Goal: Obtain resource: Download file/media

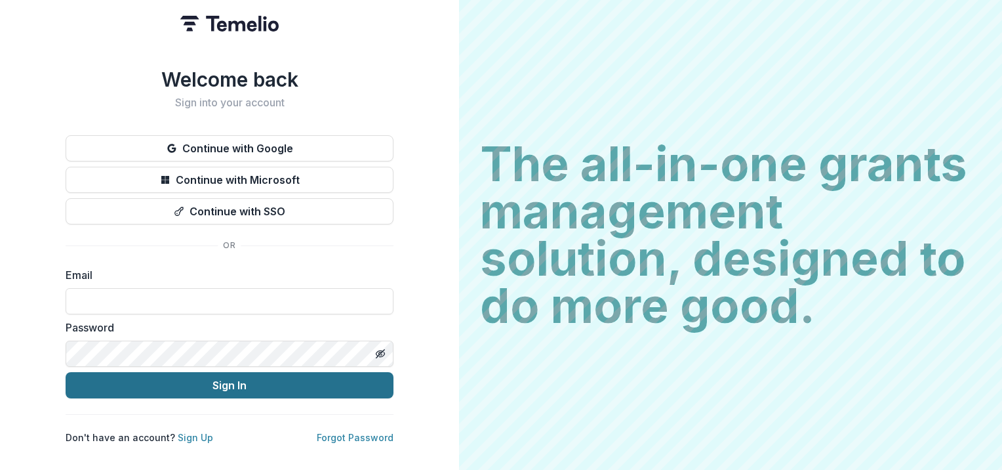
type input "**********"
click at [239, 376] on button "Sign In" at bounding box center [230, 385] width 328 height 26
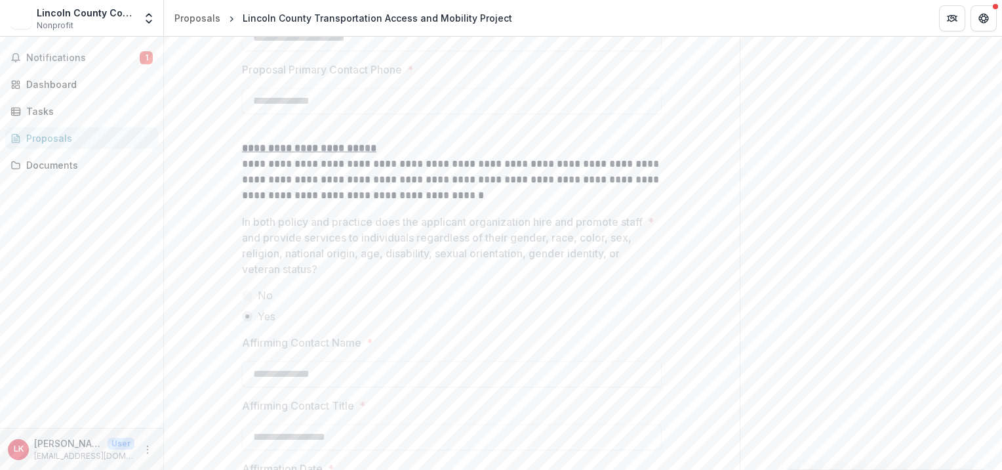
scroll to position [2096, 0]
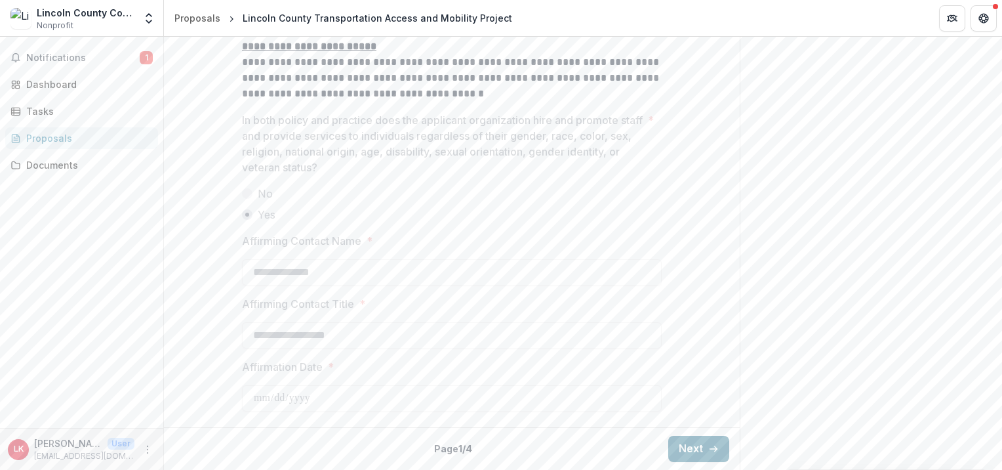
click at [690, 453] on button "Next" at bounding box center [698, 448] width 61 height 26
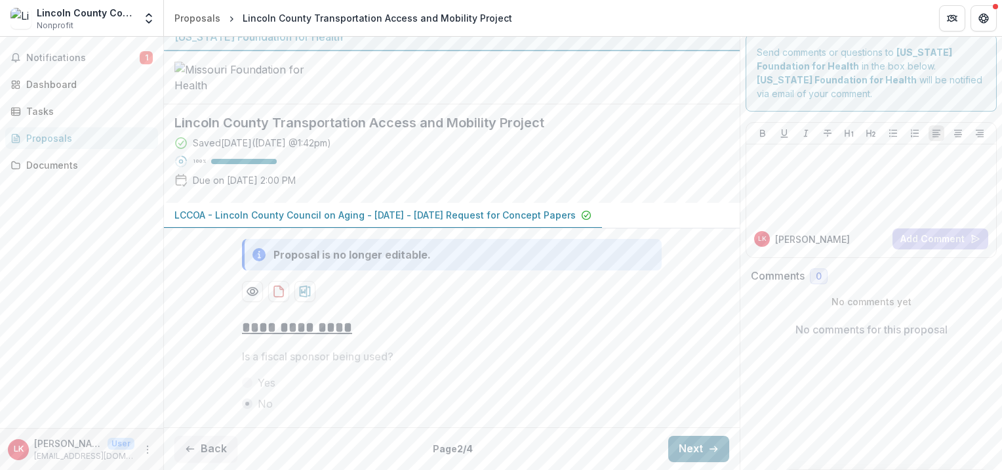
scroll to position [111, 0]
click at [695, 451] on button "Next" at bounding box center [698, 448] width 61 height 26
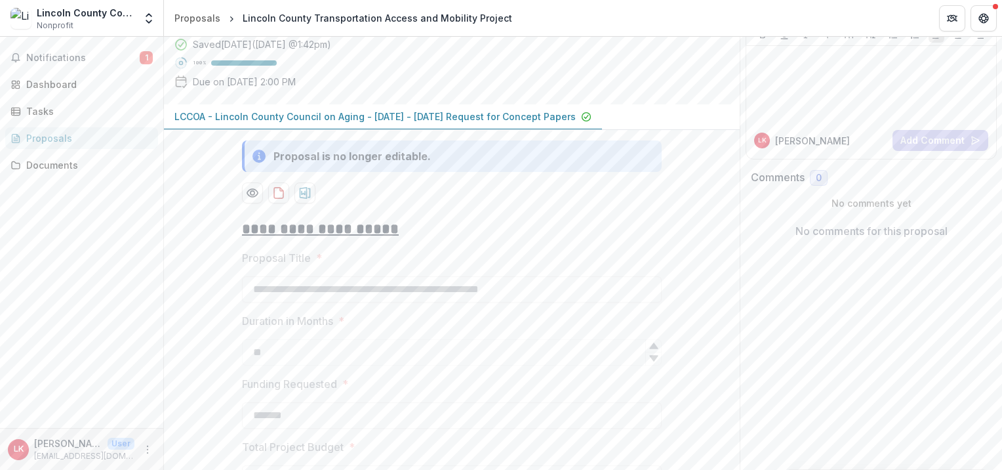
scroll to position [1388, 0]
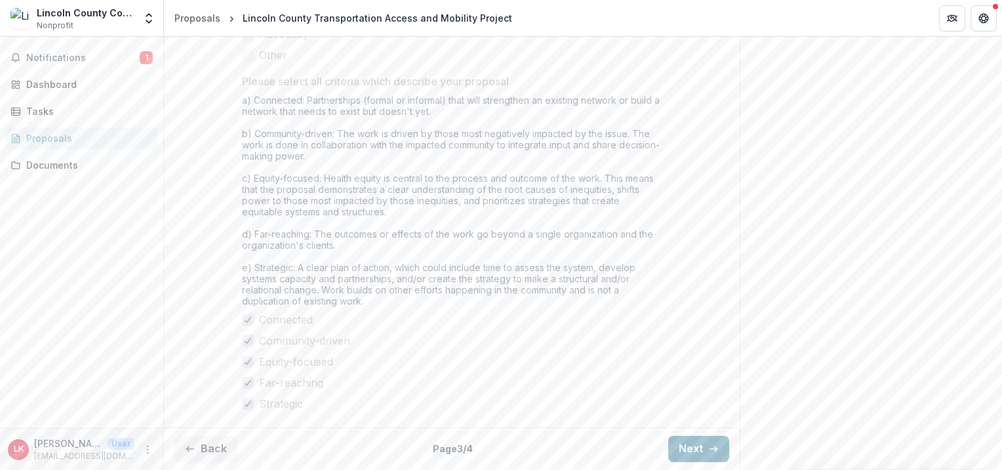
click at [695, 451] on button "Next" at bounding box center [698, 448] width 61 height 26
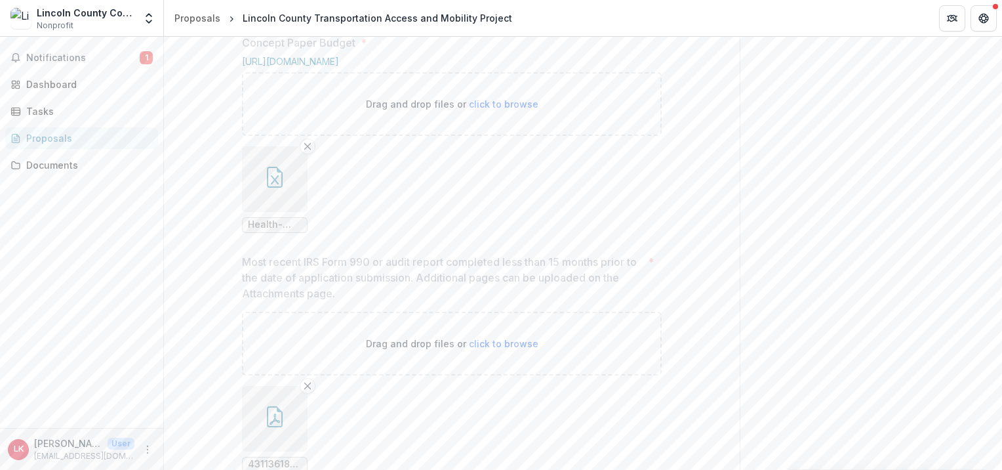
scroll to position [971, 0]
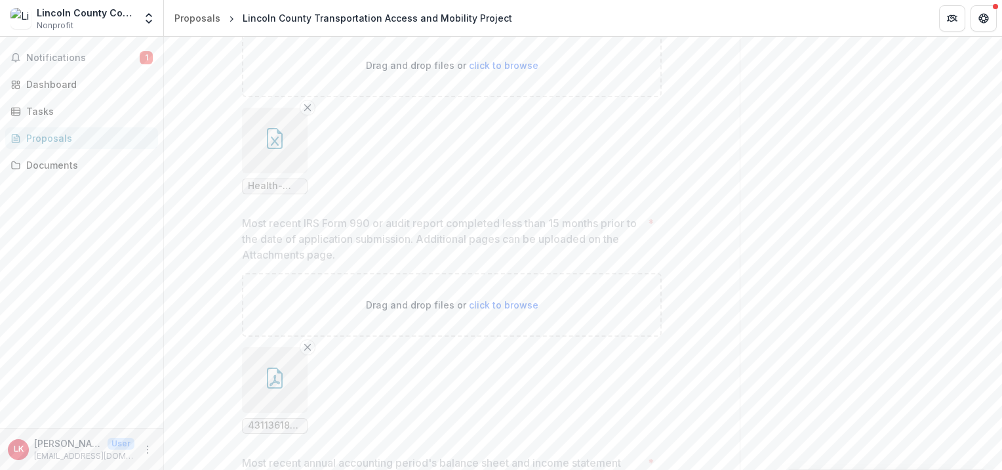
click at [261, 173] on button "button" at bounding box center [275, 141] width 66 height 66
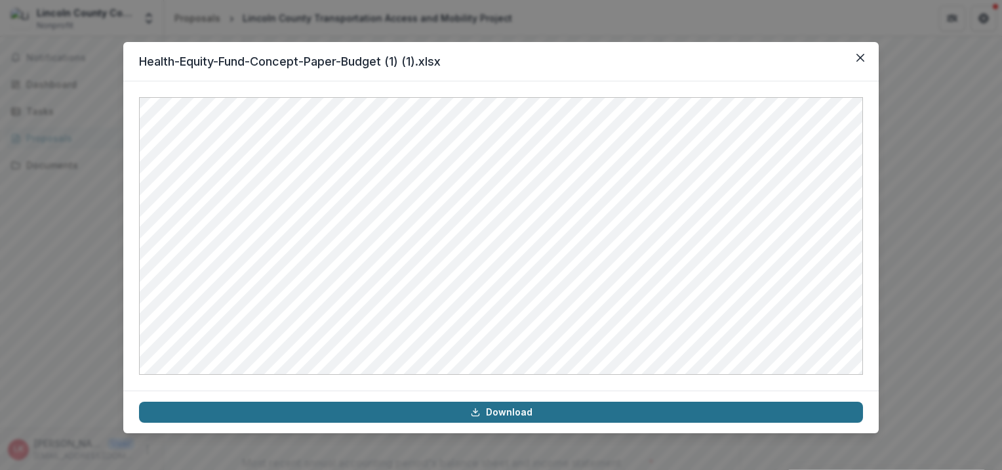
click at [503, 411] on link "Download" at bounding box center [501, 411] width 724 height 21
